Goal: Task Accomplishment & Management: Complete application form

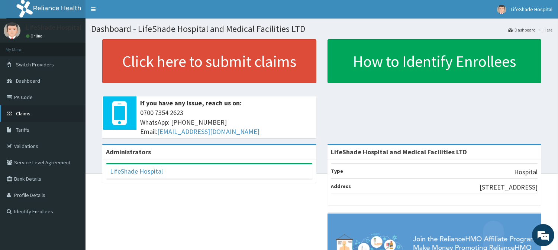
click at [31, 112] on link "Claims" at bounding box center [42, 114] width 85 height 16
click at [24, 94] on link "PA Code" at bounding box center [42, 97] width 85 height 16
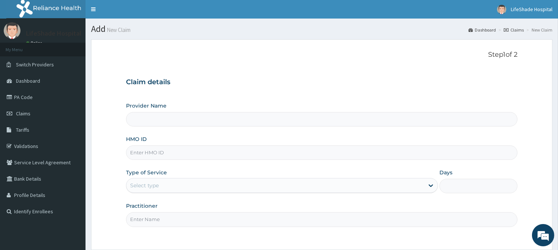
type input "LifeShade Hospital and Medical Facilities LTD"
click at [153, 150] on input "HMO ID" at bounding box center [321, 153] width 391 height 14
paste input "ACH/10313/D"
type input "ACH/10313/D"
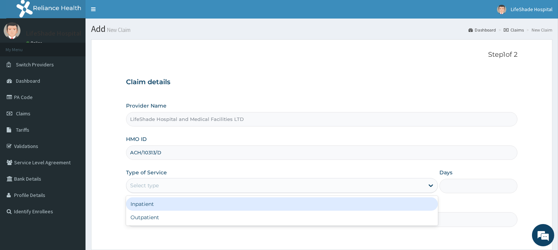
click at [184, 189] on div "Select type" at bounding box center [275, 186] width 298 height 12
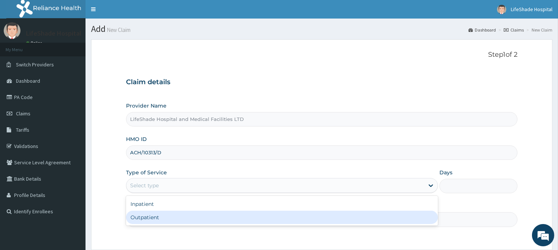
click at [158, 215] on div "Outpatient" at bounding box center [282, 217] width 312 height 13
type input "1"
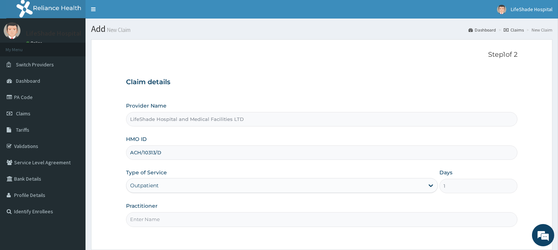
click at [195, 215] on input "Practitioner" at bounding box center [321, 220] width 391 height 14
type input "[PERSON_NAME]"
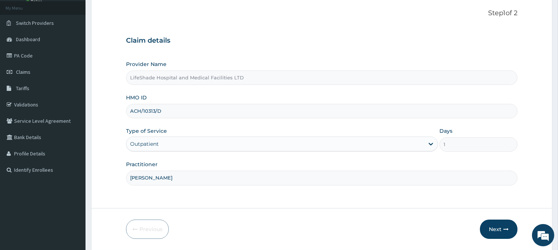
scroll to position [66, 0]
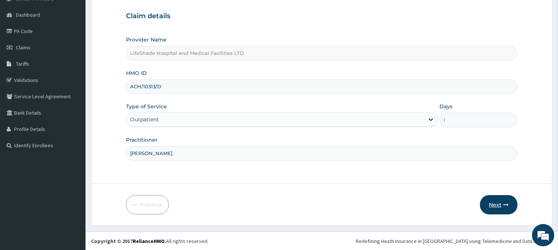
click at [498, 202] on button "Next" at bounding box center [499, 204] width 38 height 19
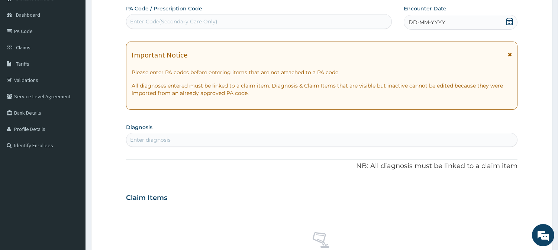
click at [152, 20] on div "Enter Code(Secondary Care Only)" at bounding box center [173, 21] width 87 height 7
paste input "PA/BED9F1"
type input "PA/BED9F1"
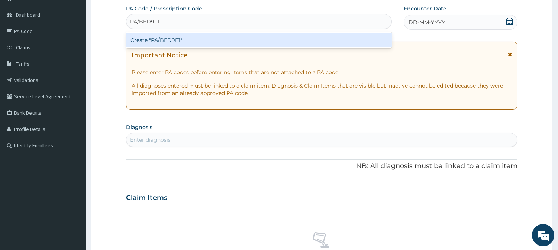
click at [160, 36] on div "Create "PA/BED9F1"" at bounding box center [259, 39] width 266 height 13
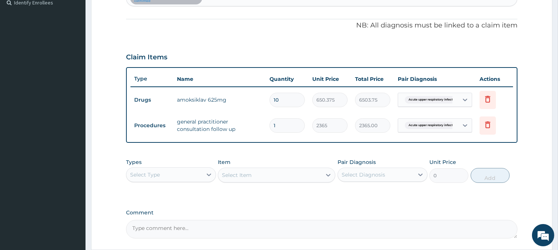
scroll to position [275, 0]
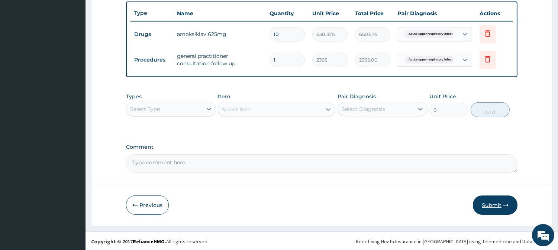
click at [499, 206] on button "Submit" at bounding box center [495, 205] width 45 height 19
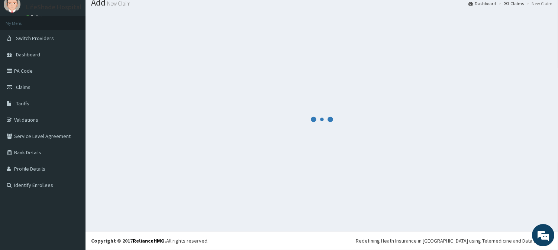
scroll to position [26, 0]
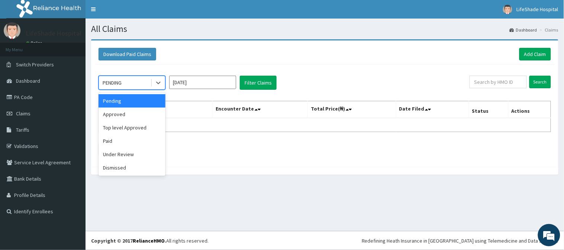
click at [123, 82] on div "PENDING" at bounding box center [125, 83] width 52 height 12
click at [117, 113] on div "Approved" at bounding box center [131, 114] width 67 height 13
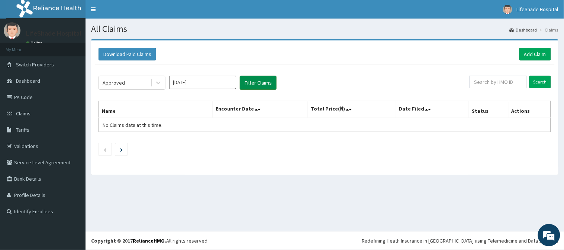
click at [260, 81] on button "Filter Claims" at bounding box center [258, 83] width 37 height 14
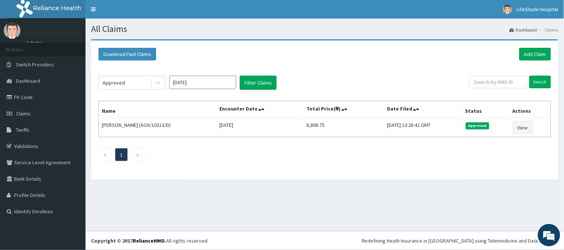
click at [263, 98] on div "Approved Sep 2025 Filter Claims Search Name Encounter Date Total Price(₦) Date …" at bounding box center [325, 117] width 460 height 104
click at [42, 80] on link "Dashboard" at bounding box center [42, 81] width 85 height 16
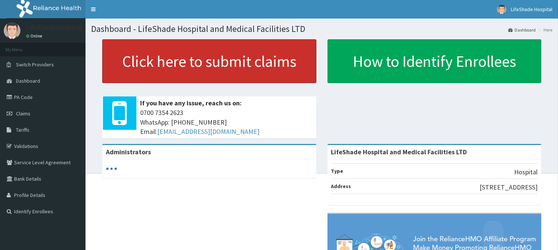
click at [201, 57] on link "Click here to submit claims" at bounding box center [209, 61] width 214 height 44
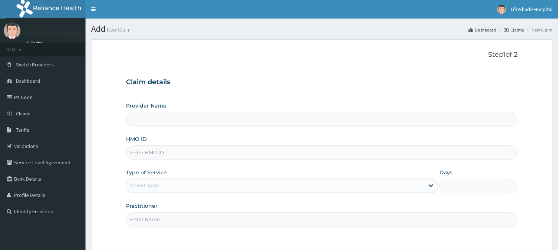
click at [150, 148] on input "HMO ID" at bounding box center [321, 153] width 391 height 14
paste input "SNS/10029/A"
type input "SNS/10029/A"
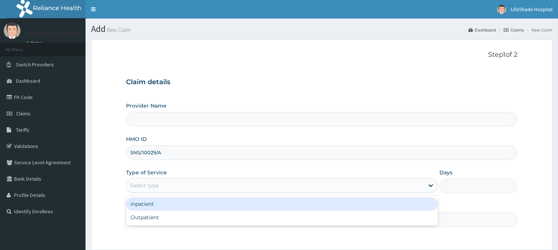
click at [178, 188] on div "Select type" at bounding box center [275, 186] width 298 height 12
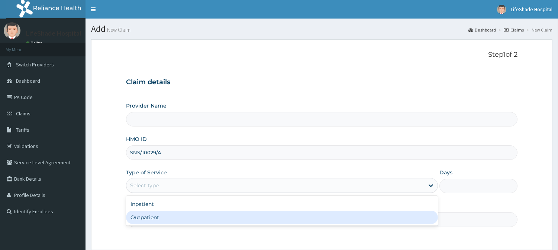
click at [159, 215] on div "Outpatient" at bounding box center [282, 217] width 312 height 13
type input "1"
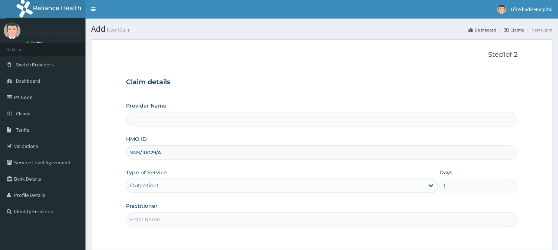
click at [166, 220] on input "Practitioner" at bounding box center [321, 220] width 391 height 14
type input "[PERSON_NAME]"
type input "LifeShade Hospital and Medical Facilities LTD"
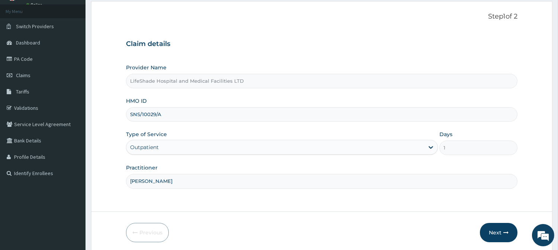
scroll to position [66, 0]
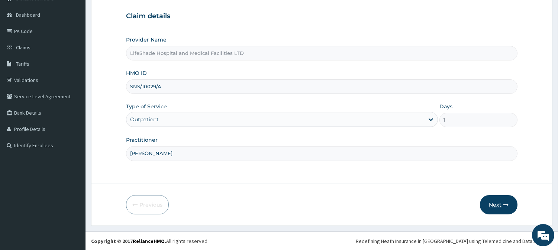
click at [491, 205] on button "Next" at bounding box center [499, 204] width 38 height 19
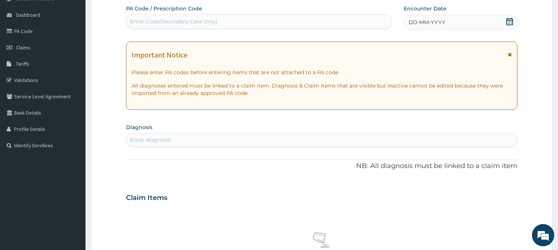
click at [228, 24] on div "Enter Code(Secondary Care Only)" at bounding box center [258, 22] width 265 height 12
paste input "PA/4CC8D7"
type input "PA/4CC8D7"
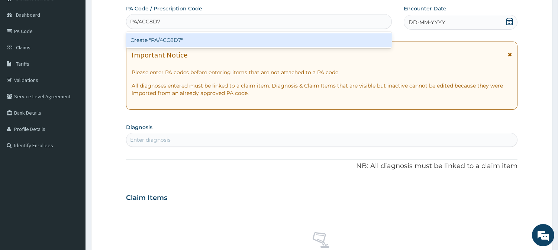
click at [218, 38] on div "Create "PA/4CC8D7"" at bounding box center [259, 39] width 266 height 13
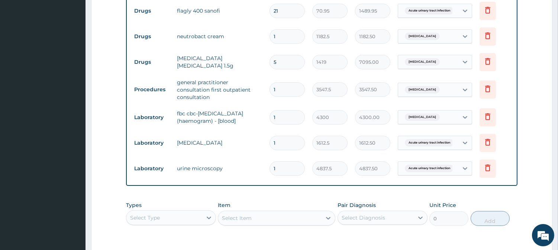
scroll to position [481, 0]
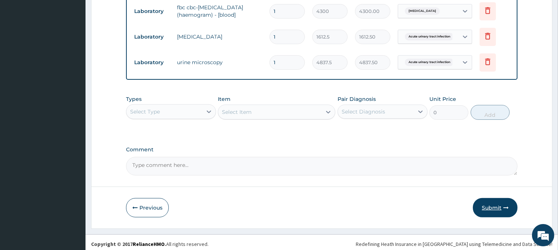
click at [499, 203] on button "Submit" at bounding box center [495, 207] width 45 height 19
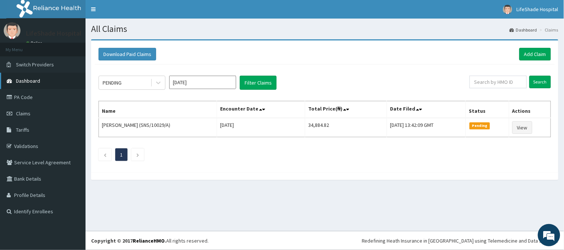
click at [23, 78] on span "Dashboard" at bounding box center [28, 81] width 24 height 7
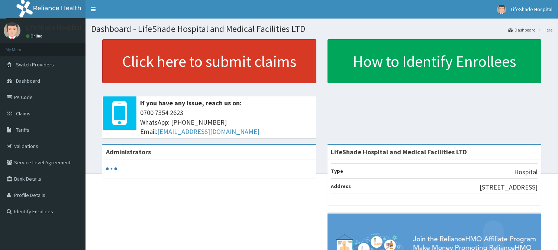
click at [194, 66] on link "Click here to submit claims" at bounding box center [209, 61] width 214 height 44
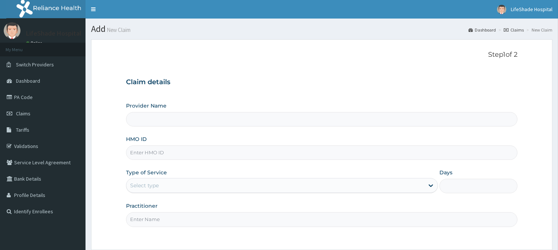
click at [142, 155] on input "HMO ID" at bounding box center [321, 153] width 391 height 14
paste input "CCD/10070/A"
type input "CCD/10070/A"
type input "LifeShade Hospital and Medical Facilities LTD"
type input "CCD/10070/A"
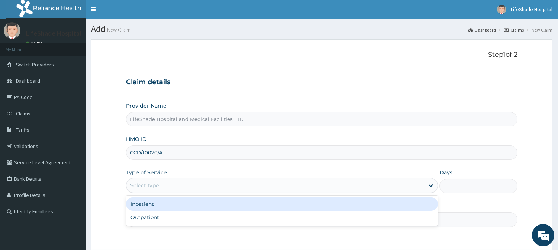
click at [177, 187] on div "Select type" at bounding box center [275, 186] width 298 height 12
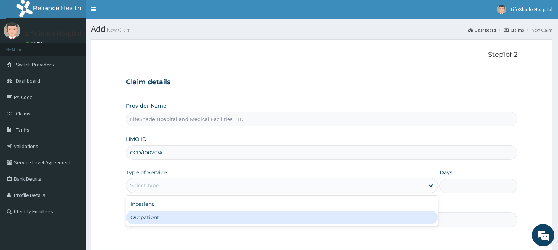
click at [168, 217] on div "Outpatient" at bounding box center [282, 217] width 312 height 13
type input "1"
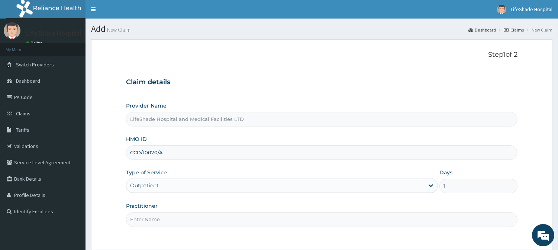
click at [172, 215] on input "Practitioner" at bounding box center [321, 220] width 391 height 14
type input "[PERSON_NAME]."
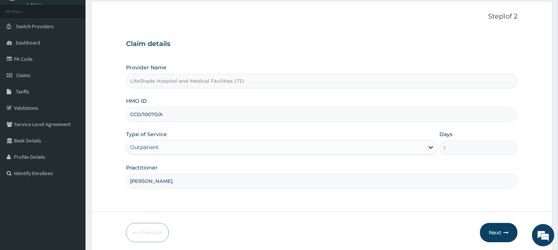
scroll to position [51, 0]
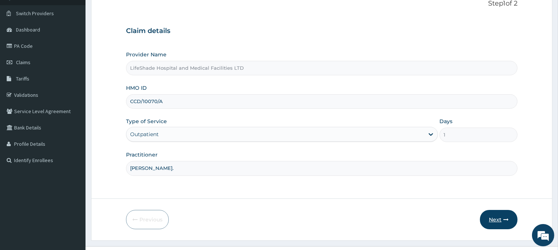
click at [488, 219] on button "Next" at bounding box center [499, 219] width 38 height 19
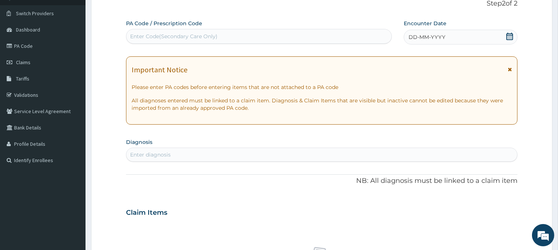
click at [191, 38] on div "Enter Code(Secondary Care Only)" at bounding box center [173, 36] width 87 height 7
paste input "PA/A8A61B"
type input "PA/A8A61B"
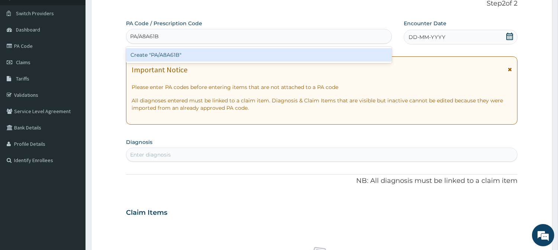
click at [196, 55] on div "Create "PA/A8A61B"" at bounding box center [259, 54] width 266 height 13
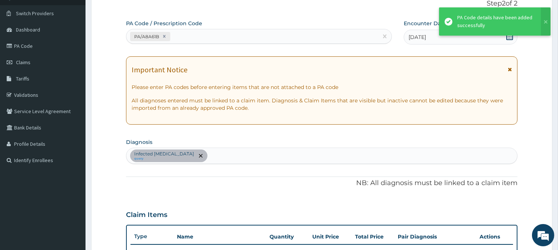
scroll to position [261, 0]
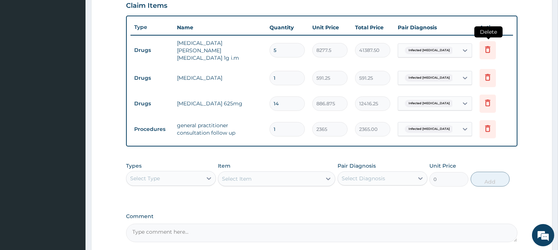
click at [486, 45] on icon at bounding box center [487, 49] width 9 height 9
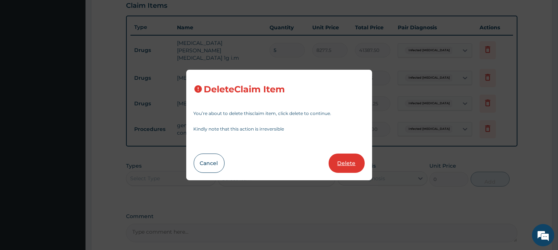
click at [350, 161] on button "Delete" at bounding box center [346, 163] width 36 height 19
type input "1"
type input "591.25"
type input "14"
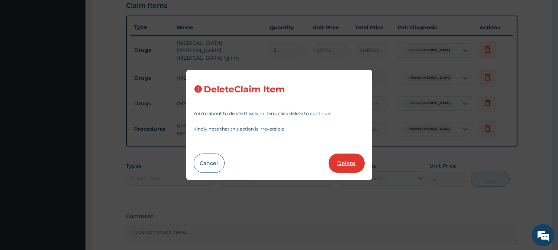
type input "886.875"
type input "12416.25"
type input "1"
type input "2365"
type input "2365.00"
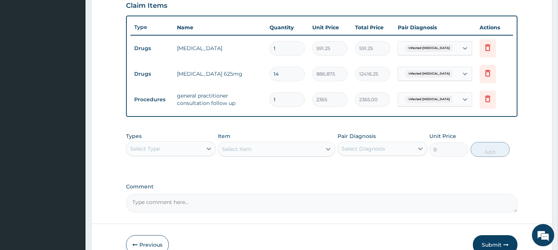
click at [178, 146] on div "Select Type" at bounding box center [164, 149] width 76 height 12
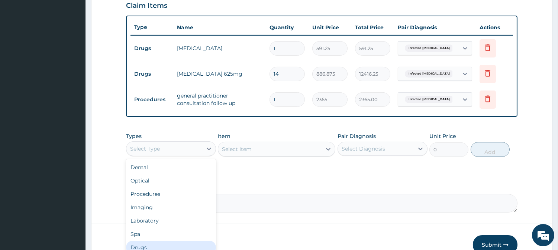
click at [149, 243] on div "Drugs" at bounding box center [171, 247] width 90 height 13
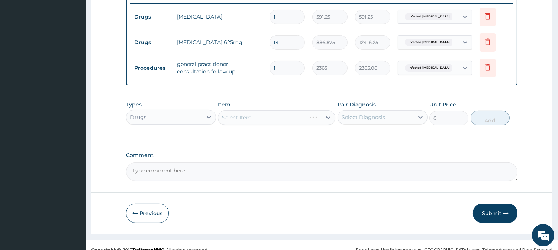
scroll to position [293, 0]
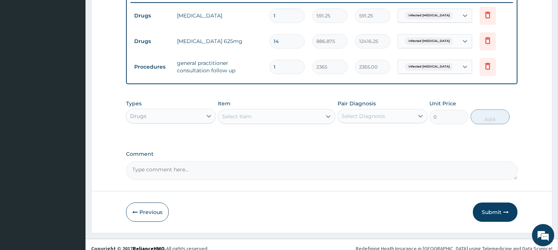
click at [244, 118] on div "Select Item" at bounding box center [237, 116] width 30 height 7
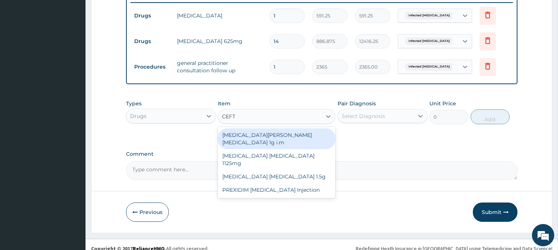
type input "CEFTR"
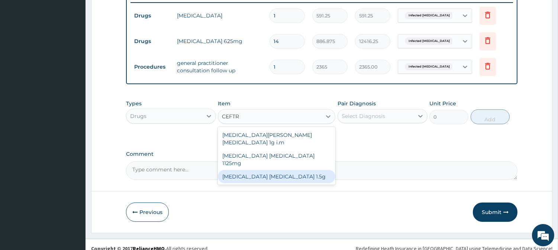
click at [255, 170] on div "Ceftriaxone sulbactam 1.5g" at bounding box center [276, 176] width 117 height 13
type input "1419"
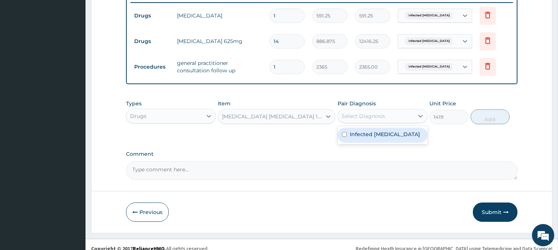
click at [370, 114] on div "Select Diagnosis" at bounding box center [362, 116] width 43 height 7
click at [342, 135] on input "checkbox" at bounding box center [344, 134] width 5 height 5
checkbox input "true"
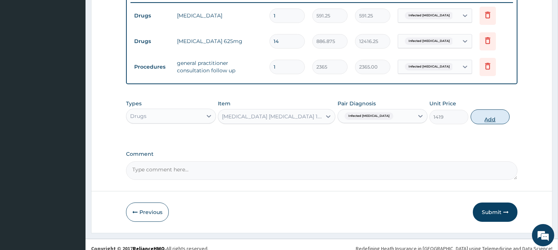
click at [479, 118] on button "Add" at bounding box center [489, 117] width 39 height 15
type input "0"
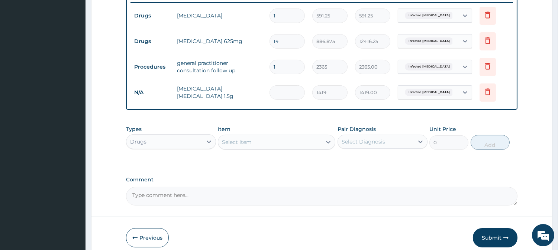
type input "0.00"
type input "5"
type input "7095.00"
type input "5"
click at [487, 234] on button "Submit" at bounding box center [495, 237] width 45 height 19
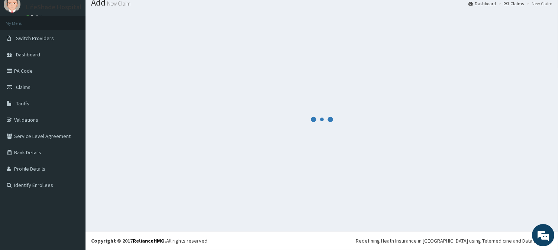
scroll to position [26, 0]
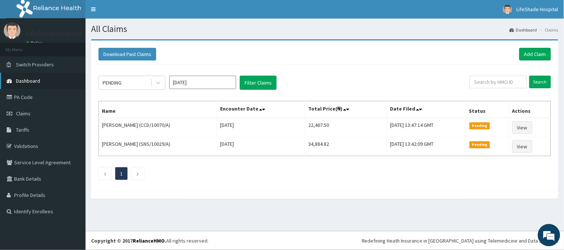
click at [23, 84] on link "Dashboard" at bounding box center [42, 81] width 85 height 16
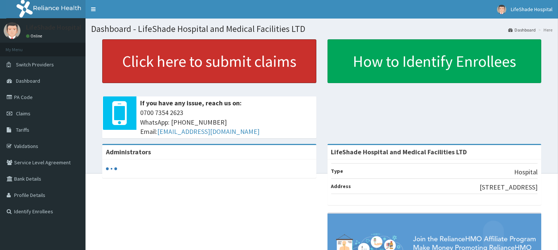
click at [181, 64] on link "Click here to submit claims" at bounding box center [209, 61] width 214 height 44
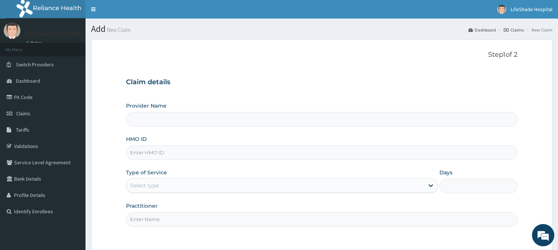
type input "LifeShade Hospital and Medical Facilities LTD"
click at [197, 149] on input "HMO ID" at bounding box center [321, 153] width 391 height 14
paste input "CCD/10070/A"
type input "CCD/10070/A"
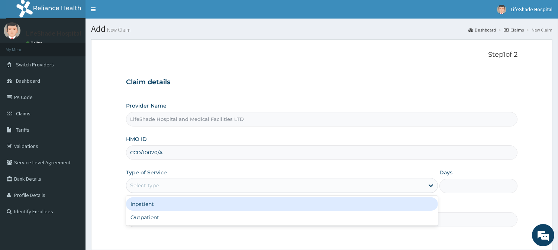
click at [180, 184] on div "Select type" at bounding box center [275, 186] width 298 height 12
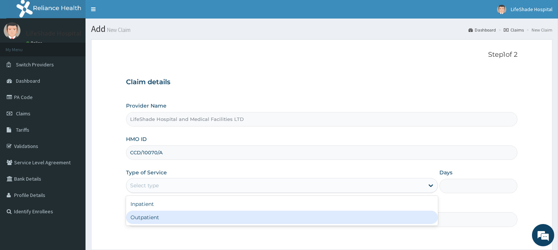
click at [157, 215] on div "Outpatient" at bounding box center [282, 217] width 312 height 13
type input "1"
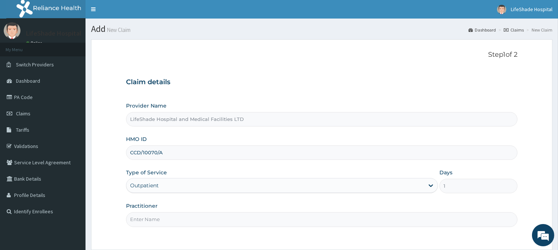
click at [165, 223] on input "Practitioner" at bounding box center [321, 220] width 391 height 14
type input "DR. GERRY"
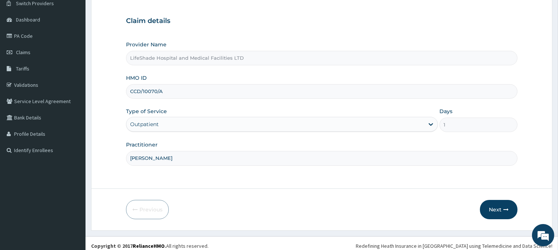
scroll to position [66, 0]
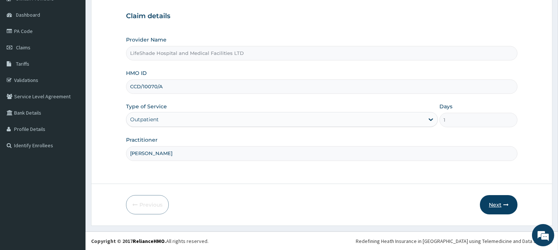
click at [496, 203] on button "Next" at bounding box center [499, 204] width 38 height 19
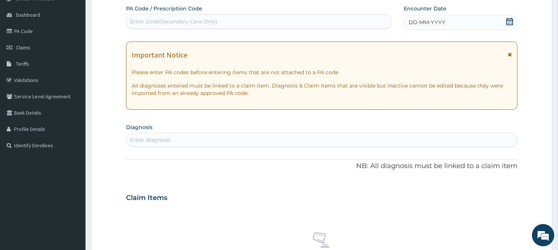
click at [173, 19] on div "Enter Code(Secondary Care Only)" at bounding box center [173, 21] width 87 height 7
paste input "PA/ACF969"
type input "PA/ACF969"
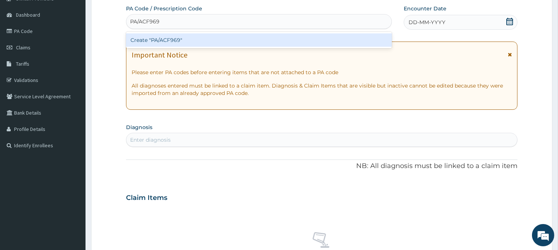
click at [153, 36] on div "Create "PA/ACF969"" at bounding box center [259, 39] width 266 height 13
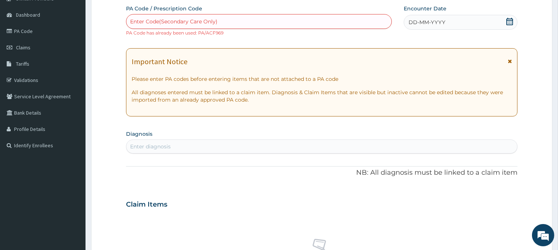
click at [230, 19] on div "Enter Code(Secondary Care Only)" at bounding box center [258, 22] width 265 height 12
paste input "PA/ACF969"
type input "PA/ACF969"
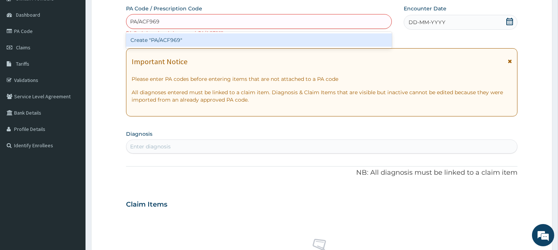
click at [195, 41] on div "Create "PA/ACF969"" at bounding box center [259, 39] width 266 height 13
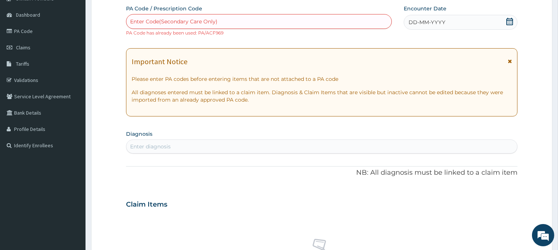
click at [198, 19] on div "Enter Code(Secondary Care Only)" at bounding box center [173, 21] width 87 height 7
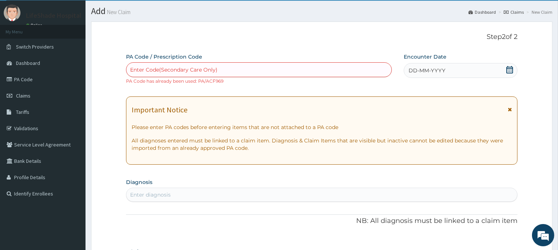
scroll to position [0, 0]
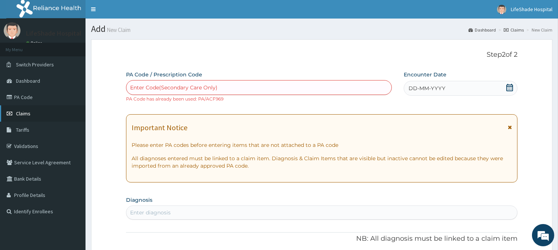
click at [25, 109] on link "Claims" at bounding box center [42, 114] width 85 height 16
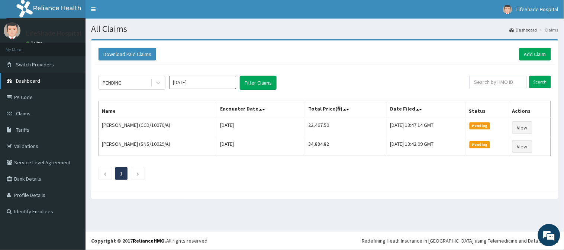
click at [30, 82] on span "Dashboard" at bounding box center [28, 81] width 24 height 7
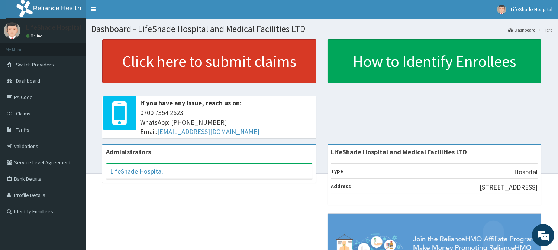
click at [182, 63] on link "Click here to submit claims" at bounding box center [209, 61] width 214 height 44
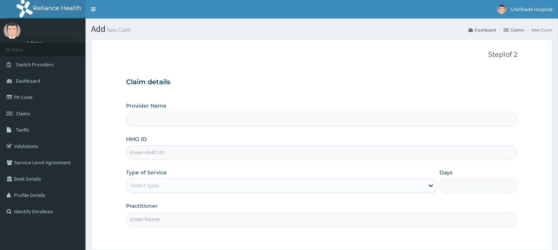
type input "SKP/10054/E"
type input "LifeShade Hospital and Medical Facilities LTD"
type input "SKP/10054/E"
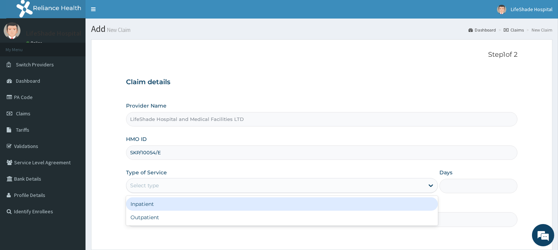
click at [164, 183] on div "Select type" at bounding box center [275, 186] width 298 height 12
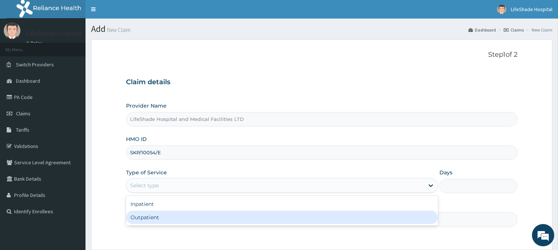
click at [157, 218] on div "Outpatient" at bounding box center [282, 217] width 312 height 13
type input "1"
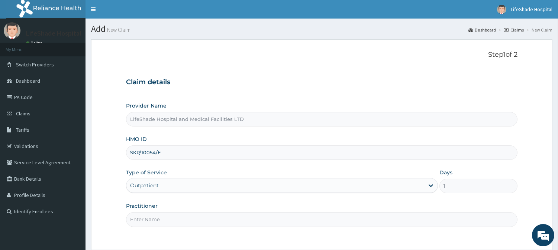
click at [176, 220] on input "Practitioner" at bounding box center [321, 220] width 391 height 14
type input "DR IFEANYI"
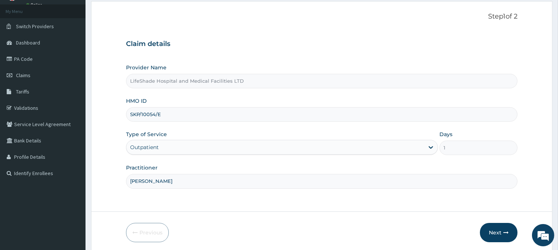
scroll to position [66, 0]
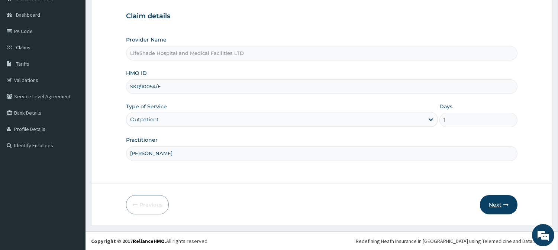
click at [496, 201] on button "Next" at bounding box center [499, 204] width 38 height 19
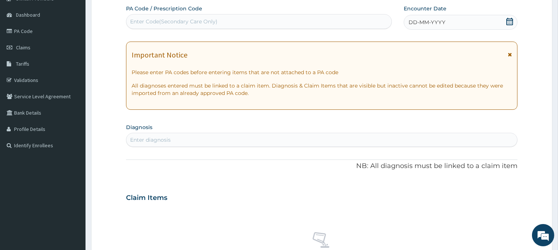
scroll to position [0, 0]
click at [156, 23] on div "Enter Code(Secondary Care Only)" at bounding box center [173, 21] width 87 height 7
paste input "PA/2FBC4F"
type input "PA/2FBC4F"
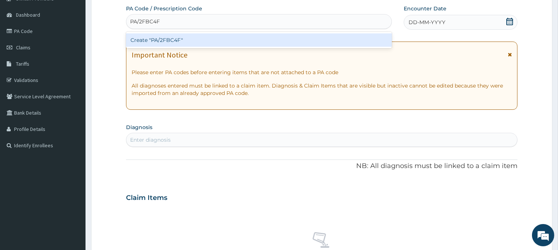
click at [155, 35] on div "Create "PA/2FBC4F"" at bounding box center [259, 39] width 266 height 13
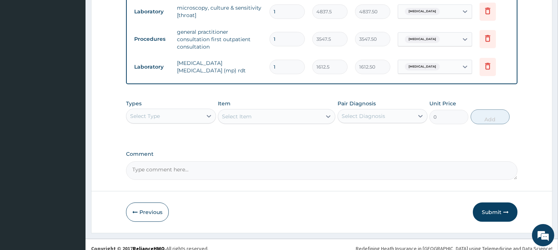
scroll to position [504, 0]
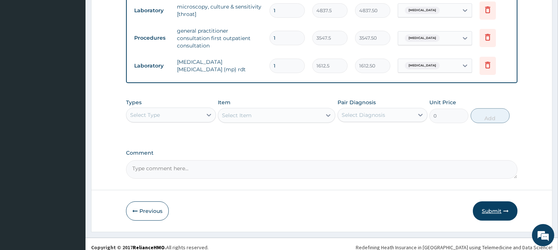
click at [485, 205] on button "Submit" at bounding box center [495, 211] width 45 height 19
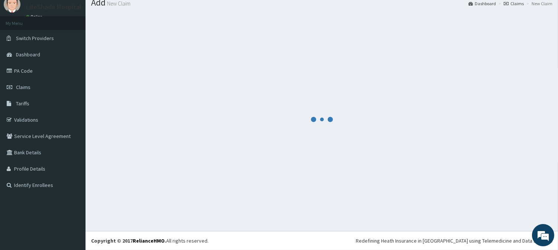
scroll to position [26, 0]
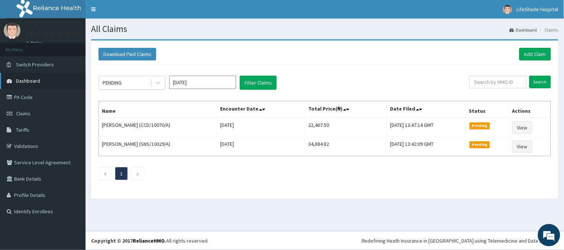
click at [45, 78] on link "Dashboard" at bounding box center [42, 81] width 85 height 16
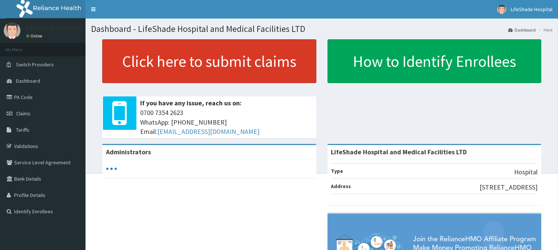
click at [190, 64] on link "Click here to submit claims" at bounding box center [209, 61] width 214 height 44
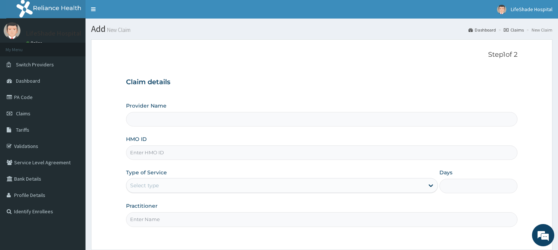
type input "LifeShade Hospital and Medical Facilities LTD"
click at [160, 156] on input "HMO ID" at bounding box center [321, 153] width 391 height 14
paste input "SKP/10054/C"
type input "SKP/10054/C"
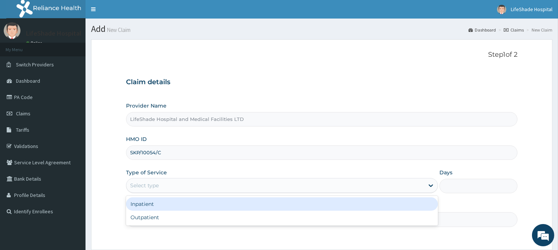
click at [144, 189] on div "Select type" at bounding box center [144, 185] width 29 height 7
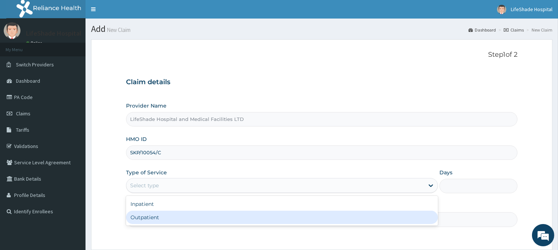
click at [156, 220] on div "Outpatient" at bounding box center [282, 217] width 312 height 13
type input "1"
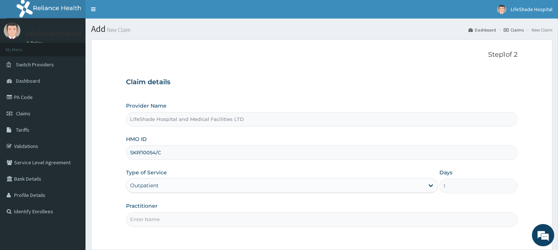
click at [184, 218] on input "Practitioner" at bounding box center [321, 220] width 391 height 14
type input "DR IFEANYI"
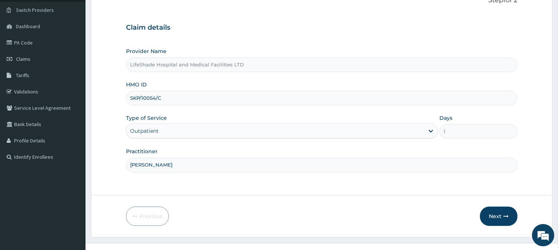
scroll to position [66, 0]
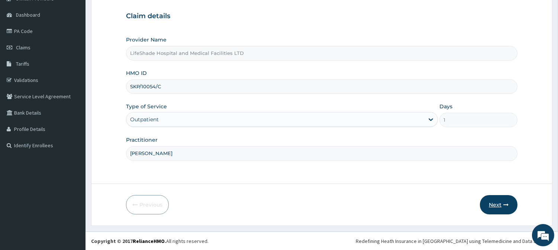
click at [497, 205] on button "Next" at bounding box center [499, 204] width 38 height 19
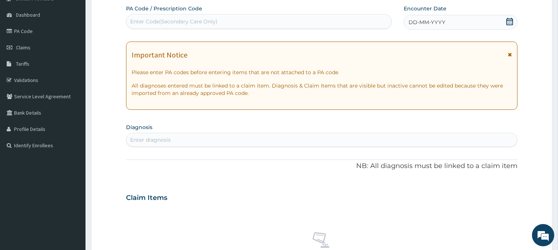
click at [163, 20] on div "Enter Code(Secondary Care Only)" at bounding box center [173, 21] width 87 height 7
paste input "PA/61AAD1"
type input "PA/61AAD1"
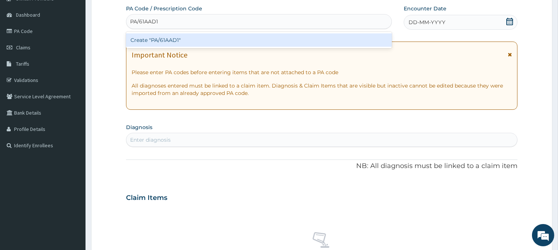
click at [173, 36] on div "Create "PA/61AAD1"" at bounding box center [259, 39] width 266 height 13
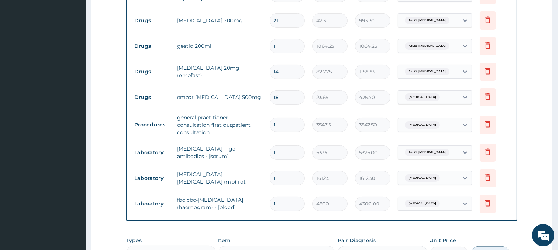
scroll to position [456, 0]
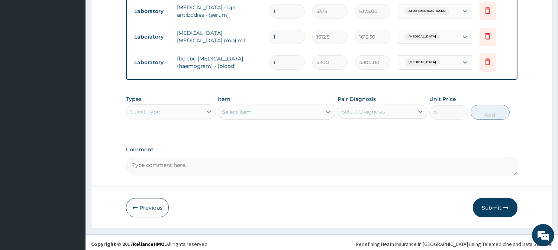
click at [485, 201] on button "Submit" at bounding box center [495, 207] width 45 height 19
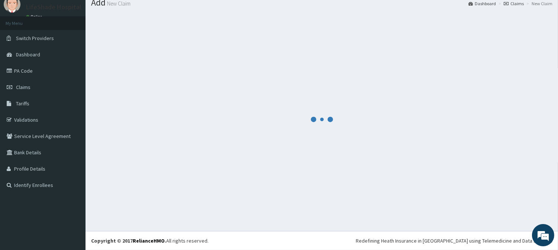
scroll to position [26, 0]
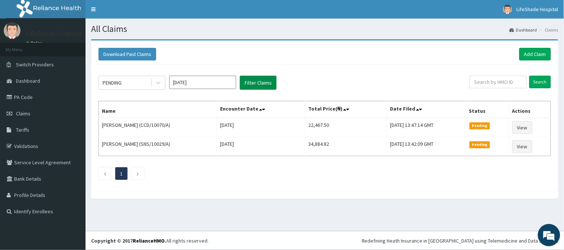
click at [251, 79] on button "Filter Claims" at bounding box center [258, 83] width 37 height 14
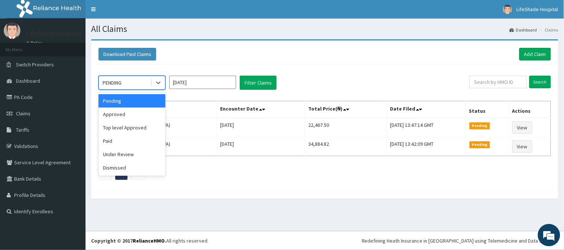
click at [137, 83] on div "PENDING" at bounding box center [125, 83] width 52 height 12
click at [125, 111] on div "Approved" at bounding box center [131, 114] width 67 height 13
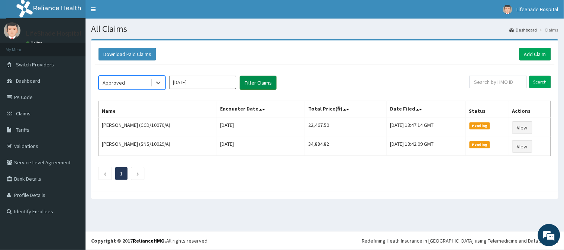
click at [250, 80] on button "Filter Claims" at bounding box center [258, 83] width 37 height 14
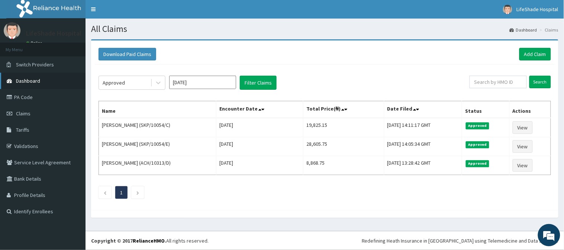
click at [36, 78] on span "Dashboard" at bounding box center [28, 81] width 24 height 7
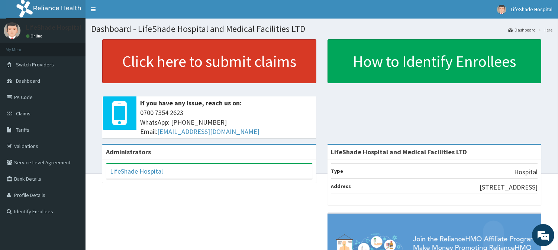
click at [176, 64] on link "Click here to submit claims" at bounding box center [209, 61] width 214 height 44
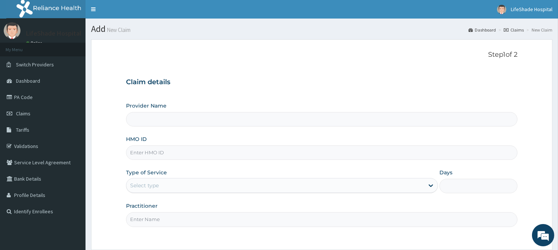
type input "LifeShade Hospital and Medical Facilities LTD"
click at [147, 151] on input "HMO ID" at bounding box center [321, 153] width 391 height 14
paste input "SKP/10054/A"
type input "SKP/10054/A"
click at [168, 181] on div "Select type" at bounding box center [275, 186] width 298 height 12
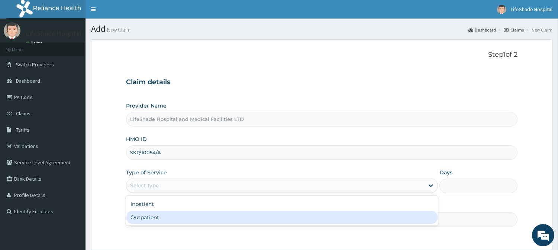
click at [150, 217] on div "Outpatient" at bounding box center [282, 217] width 312 height 13
type input "1"
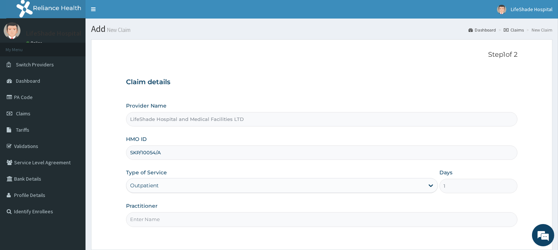
click at [165, 217] on input "Practitioner" at bounding box center [321, 220] width 391 height 14
type input "[PERSON_NAME]"
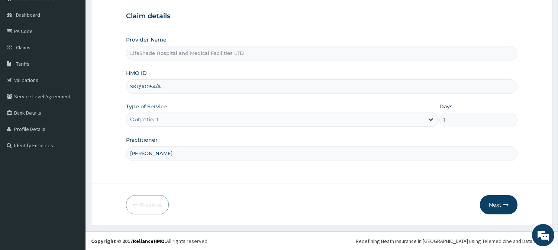
click at [495, 203] on button "Next" at bounding box center [499, 204] width 38 height 19
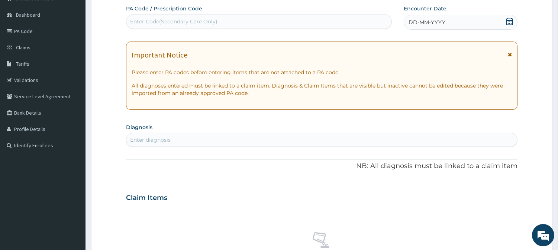
click at [166, 19] on div "Enter Code(Secondary Care Only)" at bounding box center [173, 21] width 87 height 7
paste input "PA/9BF420"
type input "PA/9BF420"
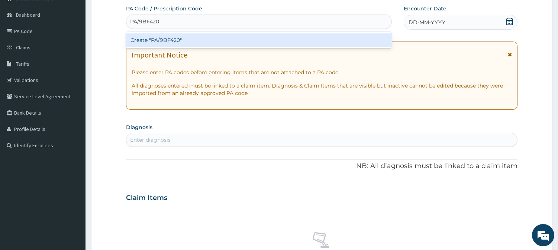
click at [205, 39] on div "Create "PA/9BF420"" at bounding box center [259, 39] width 266 height 13
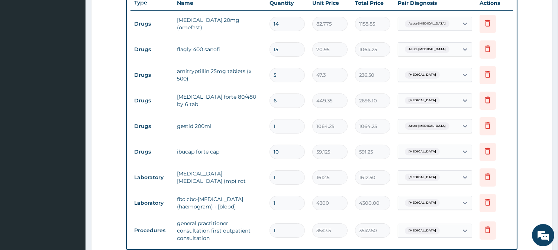
scroll to position [456, 0]
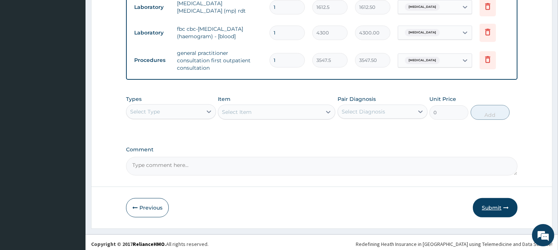
click at [484, 201] on button "Submit" at bounding box center [495, 207] width 45 height 19
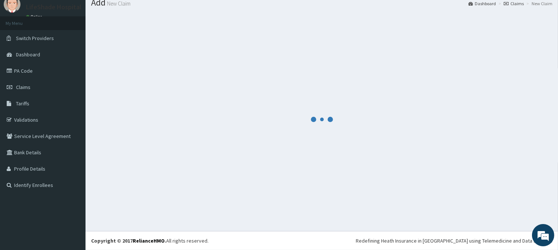
scroll to position [26, 0]
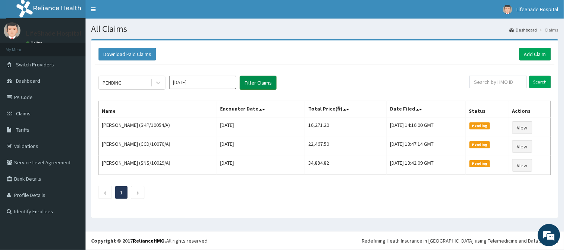
click at [244, 87] on button "Filter Claims" at bounding box center [258, 83] width 37 height 14
click at [24, 79] on span "Dashboard" at bounding box center [28, 81] width 24 height 7
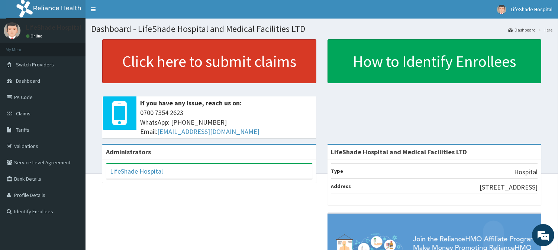
click at [194, 62] on link "Click here to submit claims" at bounding box center [209, 61] width 214 height 44
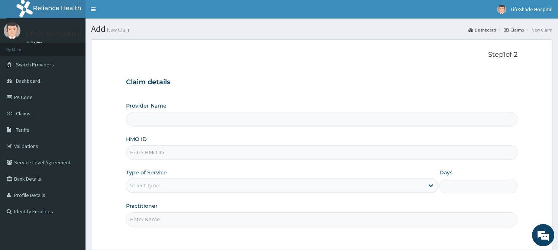
type input "LifeShade Hospital and Medical Facilities LTD"
click at [175, 147] on input "HMO ID" at bounding box center [321, 153] width 391 height 14
paste input "SKP/10054/D"
type input "SKP/10054/D"
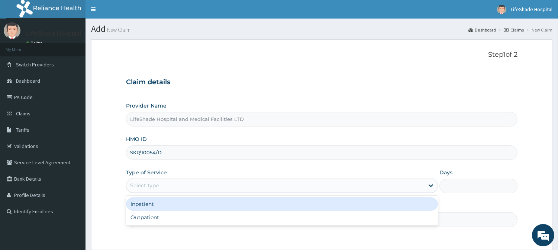
click at [162, 185] on div "Select type" at bounding box center [275, 186] width 298 height 12
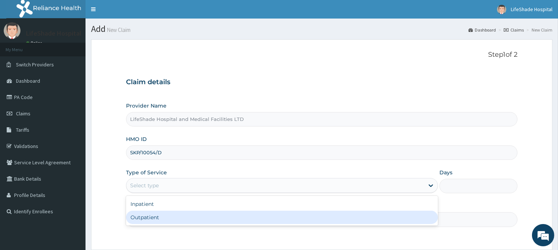
click at [162, 214] on div "Outpatient" at bounding box center [282, 217] width 312 height 13
type input "1"
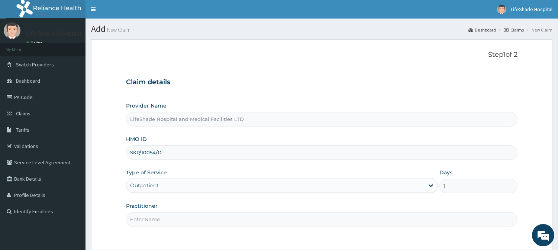
click at [175, 220] on input "Practitioner" at bounding box center [321, 220] width 391 height 14
type input "Dr Ayo Godwin"
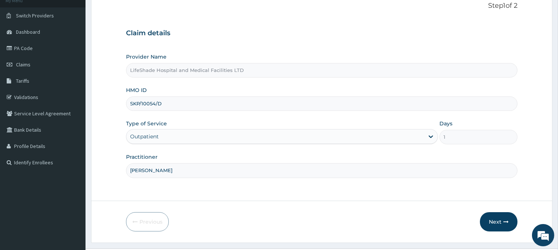
scroll to position [66, 0]
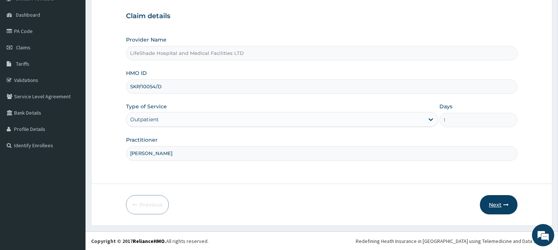
click at [498, 204] on button "Next" at bounding box center [499, 204] width 38 height 19
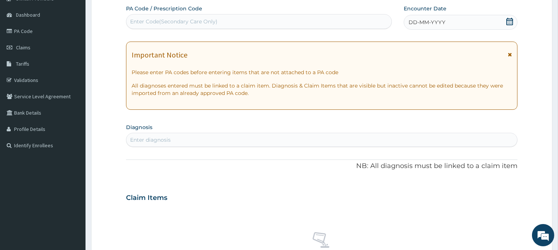
click at [187, 14] on div "Enter Code(Secondary Care Only)" at bounding box center [259, 21] width 266 height 15
paste input "PA/F7FD64"
type input "PA/F7FD64"
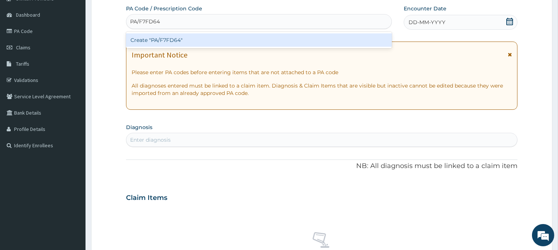
click at [196, 39] on div "Create "PA/F7FD64"" at bounding box center [259, 39] width 266 height 13
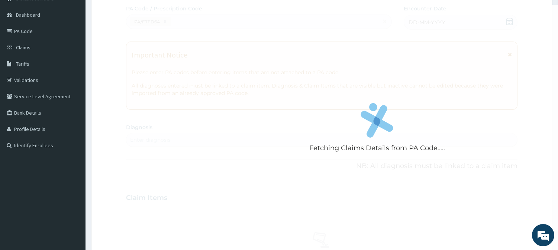
click at [196, 39] on div "Fetching Claims Details from PA Code....." at bounding box center [377, 130] width 502 height 250
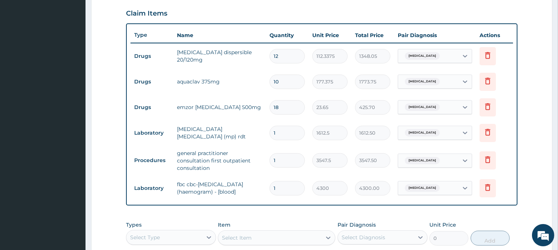
scroll to position [378, 0]
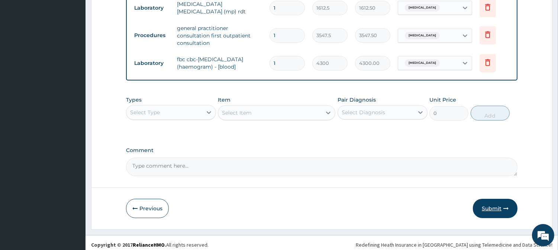
click at [496, 202] on button "Submit" at bounding box center [495, 208] width 45 height 19
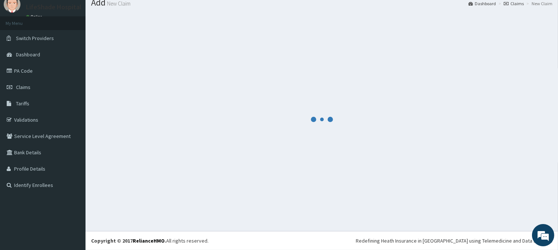
scroll to position [26, 0]
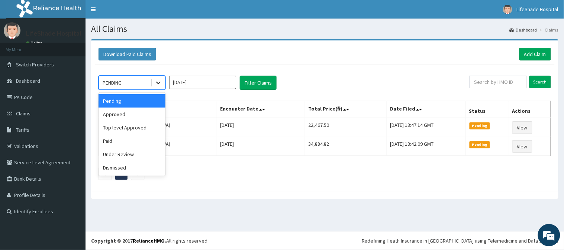
click at [152, 84] on div at bounding box center [158, 82] width 13 height 13
click at [132, 116] on div "Approved" at bounding box center [131, 114] width 67 height 13
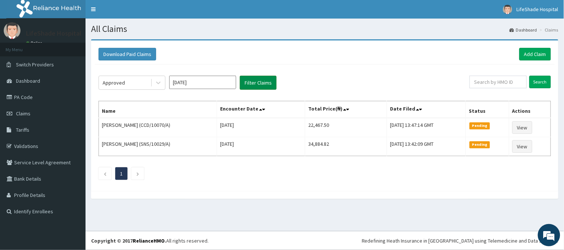
click at [257, 83] on button "Filter Claims" at bounding box center [258, 83] width 37 height 14
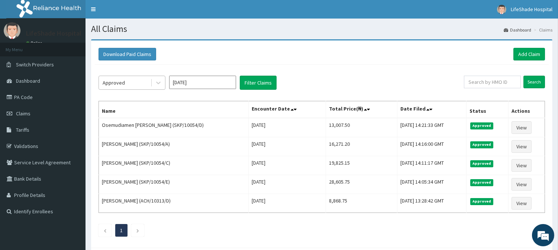
click at [120, 86] on div "Approved" at bounding box center [114, 82] width 22 height 7
click at [307, 84] on div "Approved [DATE] Filter Claims" at bounding box center [280, 83] width 365 height 14
click at [28, 78] on span "Dashboard" at bounding box center [28, 81] width 24 height 7
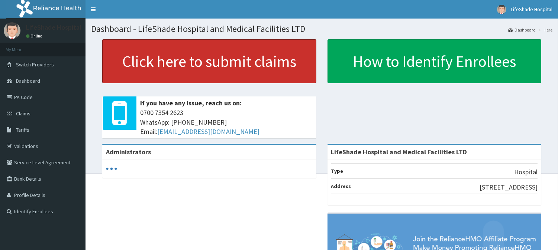
click at [222, 62] on link "Click here to submit claims" at bounding box center [209, 61] width 214 height 44
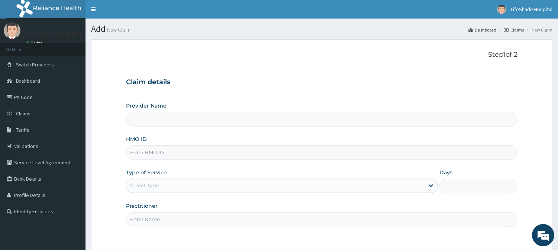
type input "LifeShade Hospital and Medical Facilities LTD"
click at [149, 151] on input "HMO ID" at bounding box center [321, 153] width 391 height 14
paste input "YSS/10062/A"
type input "YSS/10062/A"
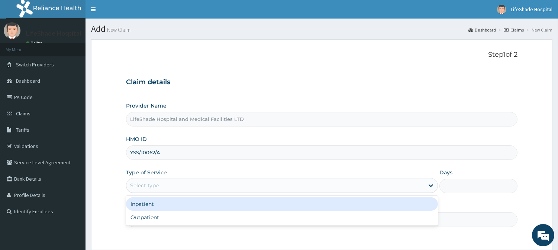
click at [142, 188] on div "Select type" at bounding box center [144, 185] width 29 height 7
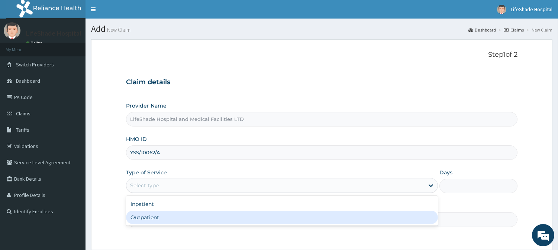
click at [148, 221] on div "Outpatient" at bounding box center [282, 217] width 312 height 13
type input "1"
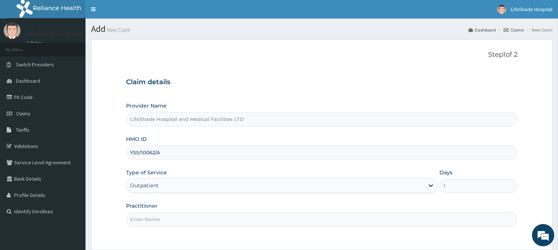
click at [175, 218] on input "Practitioner" at bounding box center [321, 220] width 391 height 14
type input "[PERSON_NAME]"
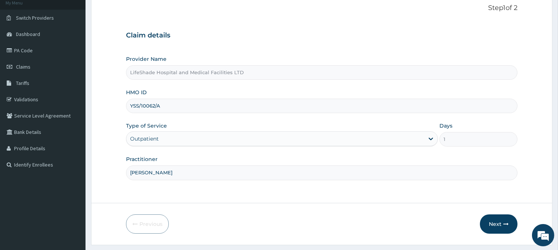
scroll to position [66, 0]
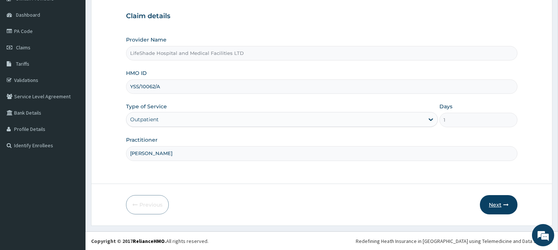
click at [489, 201] on button "Next" at bounding box center [499, 204] width 38 height 19
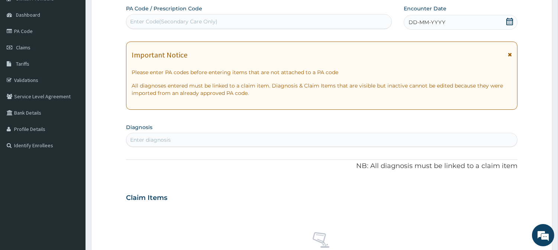
click at [144, 24] on div "Enter Code(Secondary Care Only)" at bounding box center [173, 21] width 87 height 7
paste input "YSS/10062/A"
type input "YSS/10062/A"
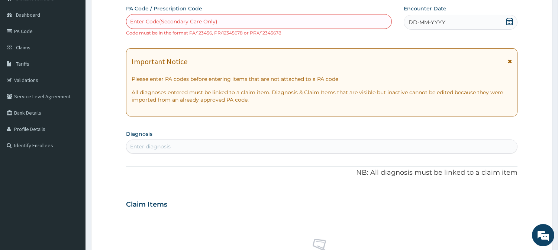
paste input "PA/23478C"
type input "PA/23478C"
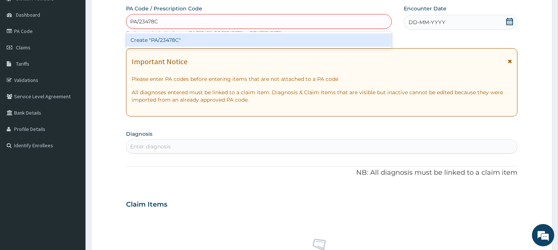
click at [212, 38] on div "Create "PA/23478C"" at bounding box center [259, 39] width 266 height 13
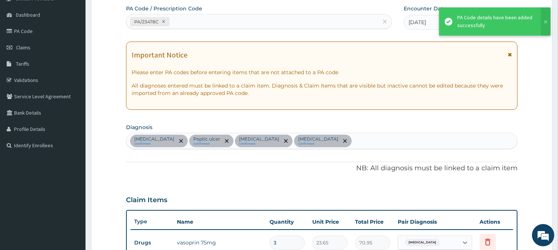
scroll to position [390, 0]
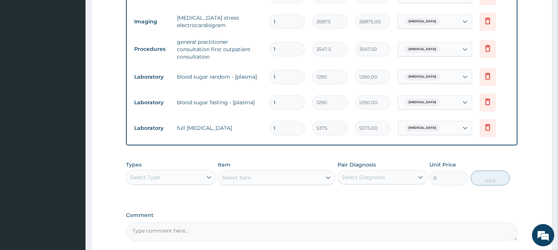
click at [175, 175] on div "Select Type" at bounding box center [164, 178] width 76 height 12
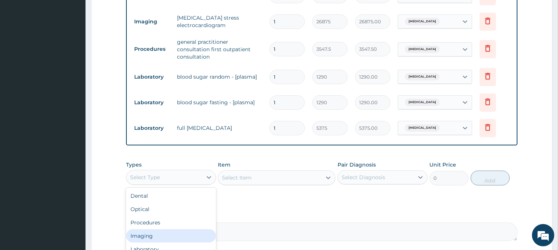
click at [151, 232] on div "Imaging" at bounding box center [171, 236] width 90 height 13
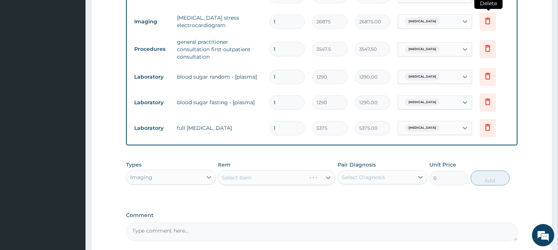
click at [487, 23] on icon at bounding box center [487, 20] width 9 height 9
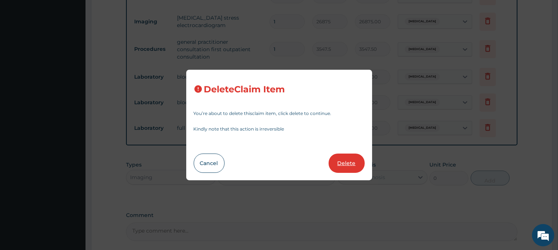
click at [348, 166] on button "Delete" at bounding box center [346, 163] width 36 height 19
type input "3547.5"
type input "3547.50"
type input "1290"
type input "1290.00"
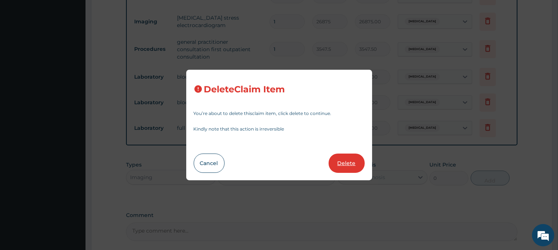
type input "5375"
type input "5375.00"
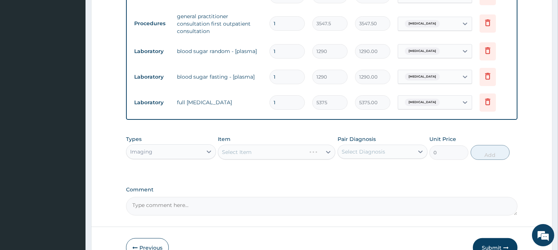
click at [235, 151] on div "Select Item" at bounding box center [276, 152] width 117 height 15
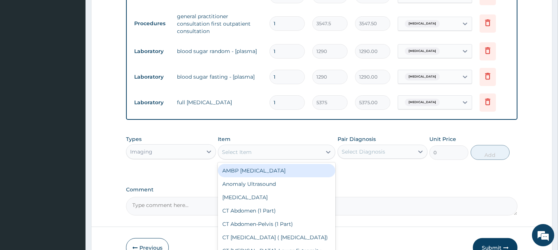
click at [249, 151] on div "Select Item" at bounding box center [237, 152] width 30 height 7
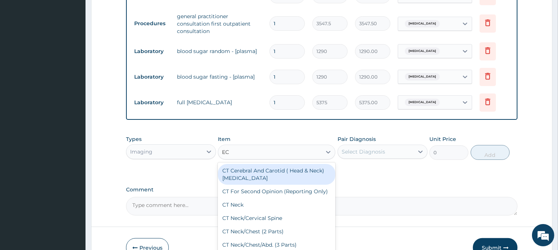
type input "ECG"
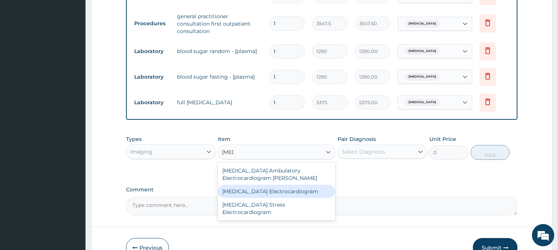
click at [254, 188] on div "ECG Electrocardiogram" at bounding box center [276, 191] width 117 height 13
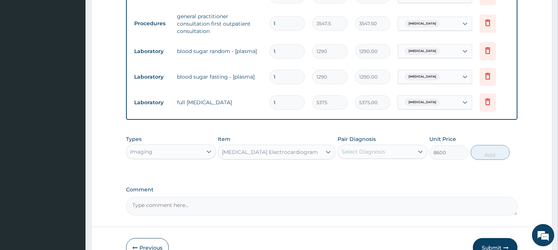
type input "8600"
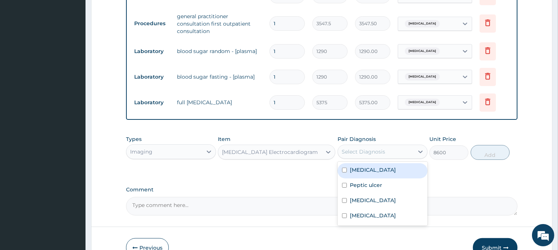
click at [357, 148] on div "Select Diagnosis" at bounding box center [362, 151] width 43 height 7
click at [345, 169] on input "checkbox" at bounding box center [344, 170] width 5 height 5
checkbox input "true"
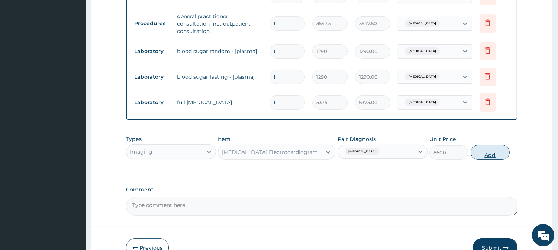
click at [492, 152] on button "Add" at bounding box center [489, 152] width 39 height 15
type input "0"
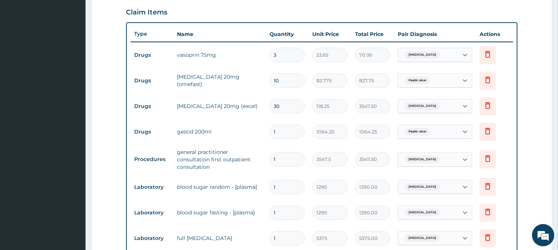
scroll to position [456, 0]
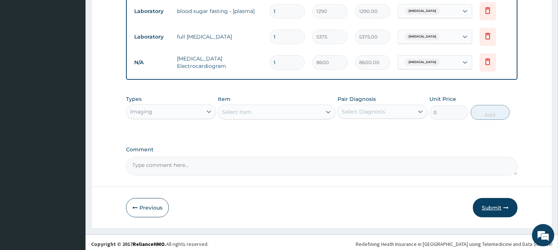
click at [483, 199] on button "Submit" at bounding box center [495, 207] width 45 height 19
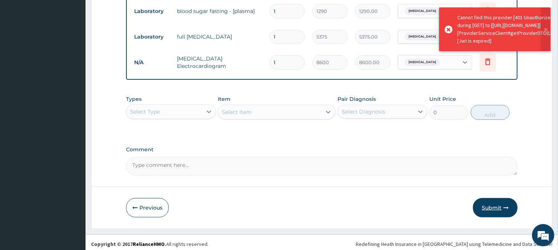
click at [486, 201] on button "Submit" at bounding box center [495, 207] width 45 height 19
click at [486, 202] on button "Submit" at bounding box center [495, 207] width 45 height 19
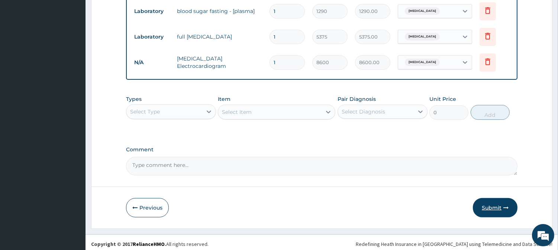
click at [487, 199] on button "Submit" at bounding box center [495, 207] width 45 height 19
click at [491, 205] on button "Submit" at bounding box center [495, 207] width 45 height 19
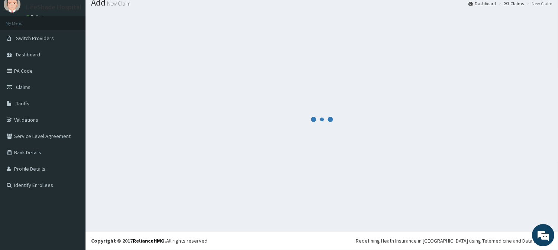
scroll to position [26, 0]
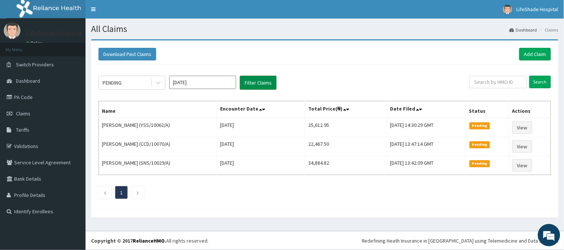
click at [260, 82] on button "Filter Claims" at bounding box center [258, 83] width 37 height 14
click at [30, 80] on span "Dashboard" at bounding box center [28, 81] width 24 height 7
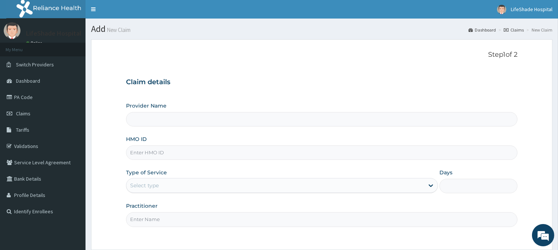
click at [176, 154] on input "HMO ID" at bounding box center [321, 153] width 391 height 14
paste input "FMC/11019/A"
type input "FMC/11019/A"
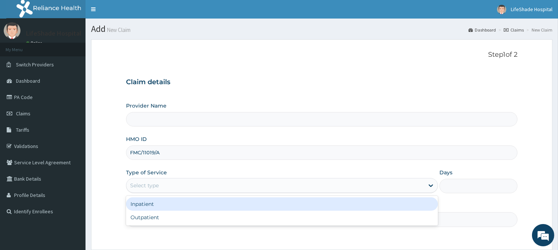
click at [163, 184] on div "Select type" at bounding box center [275, 186] width 298 height 12
type input "LifeShade Hospital and Medical Facilities LTD"
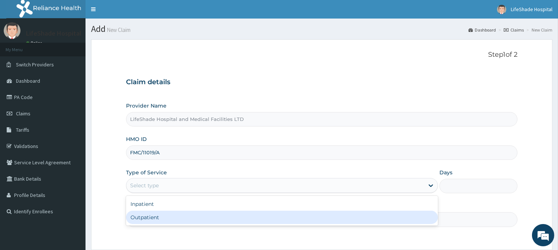
click at [152, 215] on div "Outpatient" at bounding box center [282, 217] width 312 height 13
type input "1"
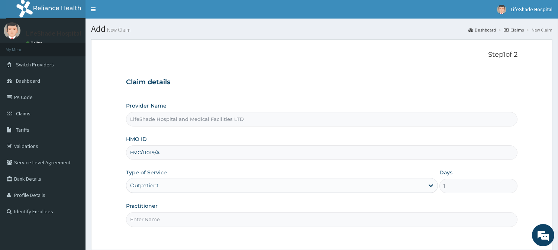
click at [168, 215] on input "Practitioner" at bounding box center [321, 220] width 391 height 14
type input "[PERSON_NAME]"
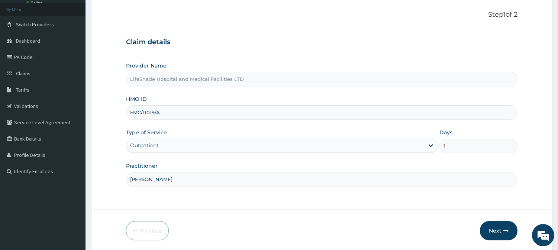
scroll to position [66, 0]
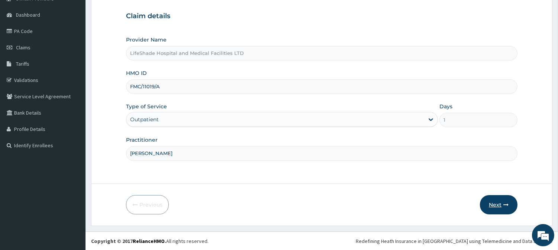
click at [499, 199] on button "Next" at bounding box center [499, 204] width 38 height 19
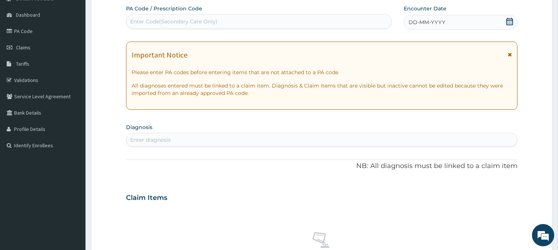
click at [145, 25] on div "Enter Code(Secondary Care Only)" at bounding box center [258, 22] width 265 height 12
click at [156, 16] on div "Enter Code(Secondary Care Only)" at bounding box center [258, 22] width 265 height 12
paste input "PA/191242"
type input "PA/191242"
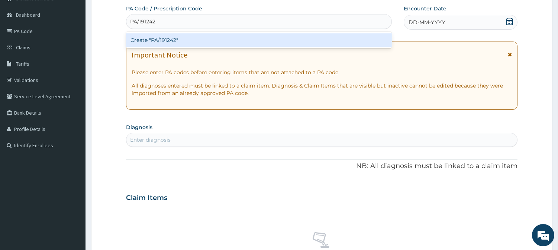
click at [154, 39] on div "Create "PA/191242"" at bounding box center [259, 39] width 266 height 13
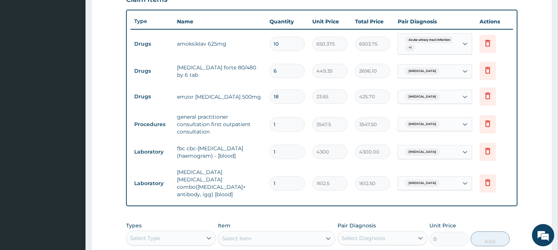
scroll to position [380, 0]
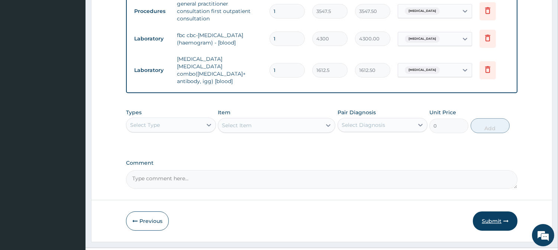
click at [492, 212] on button "Submit" at bounding box center [495, 221] width 45 height 19
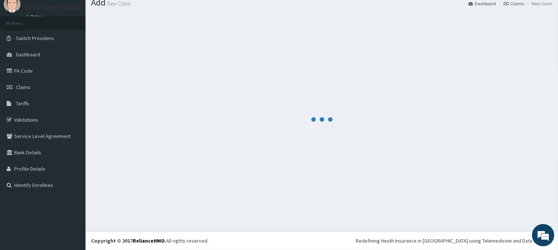
scroll to position [26, 0]
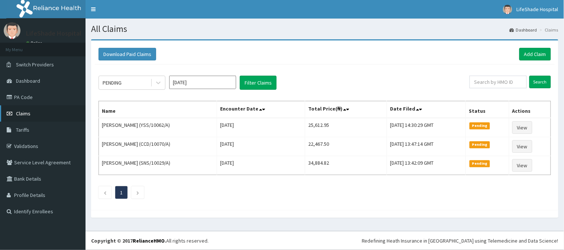
click at [25, 112] on span "Claims" at bounding box center [23, 113] width 14 height 7
click at [136, 81] on div "PENDING" at bounding box center [125, 83] width 52 height 12
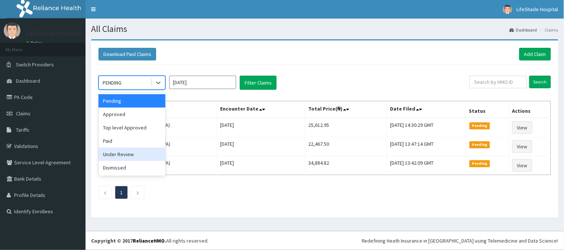
click at [116, 155] on div "Under Review" at bounding box center [131, 154] width 67 height 13
click at [124, 76] on div "PENDING" at bounding box center [131, 83] width 67 height 14
click at [127, 152] on div "Under Review" at bounding box center [131, 154] width 67 height 13
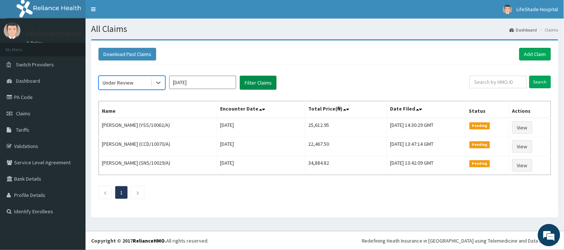
click at [259, 84] on button "Filter Claims" at bounding box center [258, 83] width 37 height 14
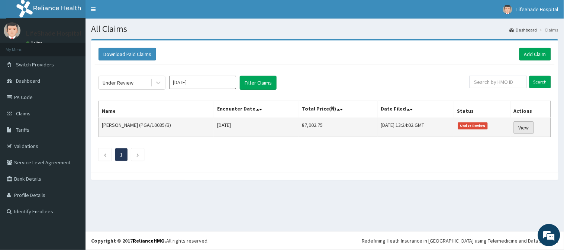
click at [526, 127] on link "View" at bounding box center [523, 127] width 20 height 13
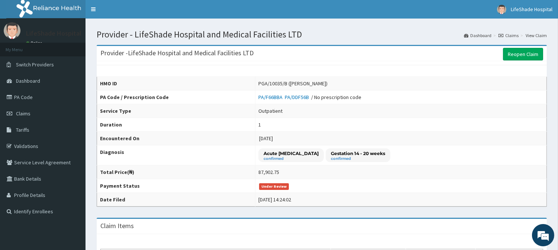
drag, startPoint x: 563, startPoint y: 159, endPoint x: 562, endPoint y: 50, distance: 108.9
click at [558, 50] on html "R EL Toggle navigation LifeShade Hospital LifeShade Hospital - lifeshadehospita…" at bounding box center [279, 233] width 558 height 467
